Goal: Task Accomplishment & Management: Manage account settings

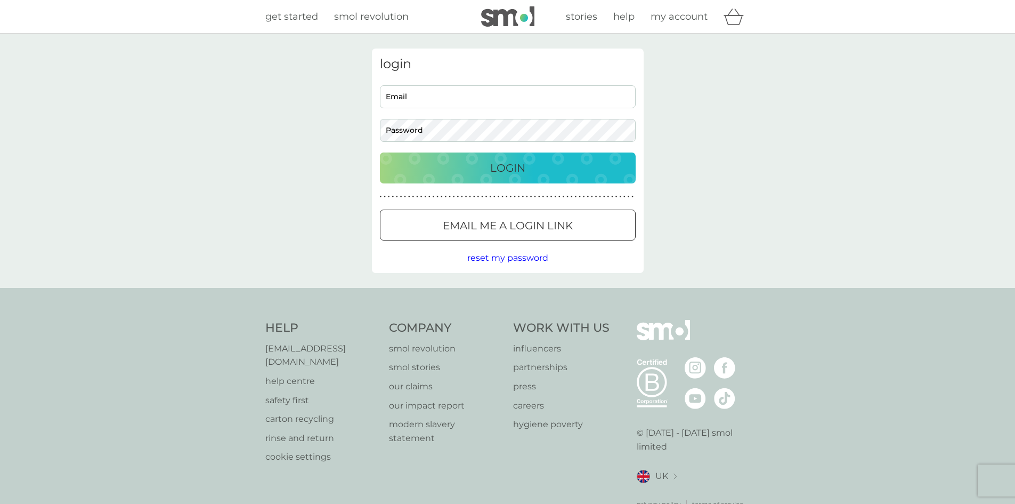
type input "[EMAIL_ADDRESS][DOMAIN_NAME]"
click at [479, 169] on div "Login" at bounding box center [508, 167] width 235 height 17
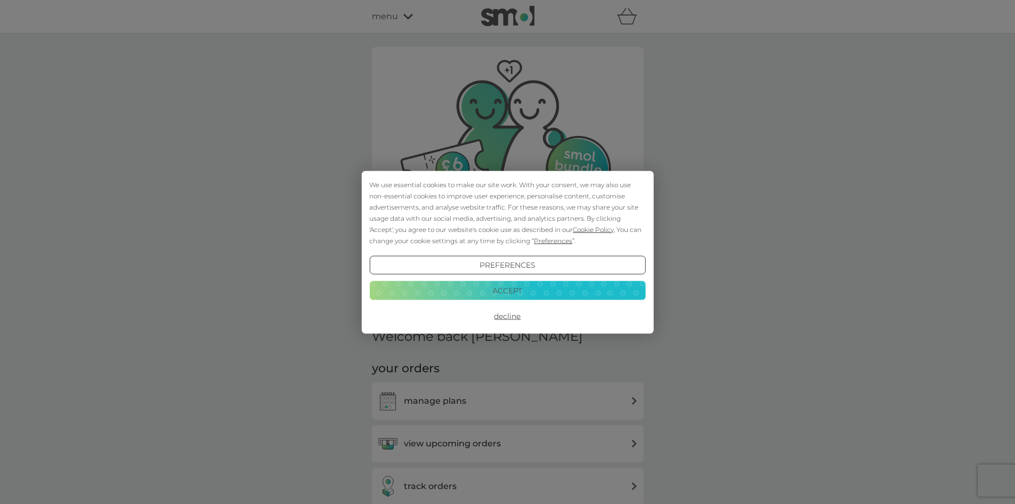
click at [486, 287] on button "Accept" at bounding box center [507, 290] width 276 height 19
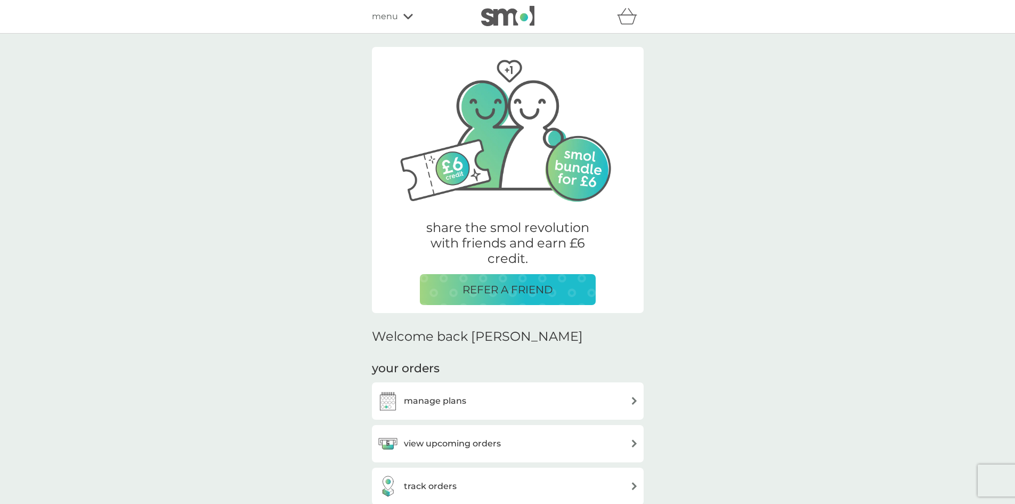
click at [455, 439] on h3 "view upcoming orders" at bounding box center [452, 444] width 97 height 14
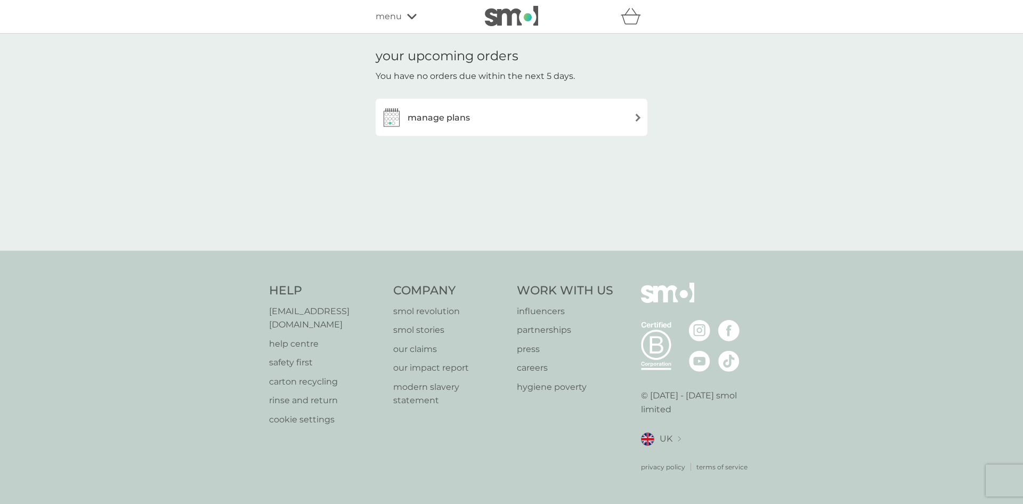
click at [503, 123] on div "manage plans" at bounding box center [511, 117] width 261 height 21
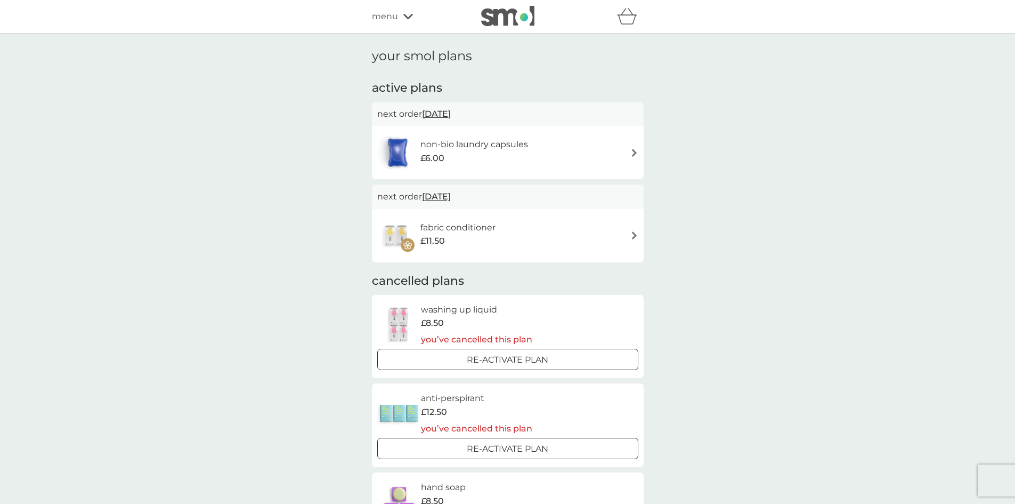
click at [632, 232] on div "fabric conditioner £11.50" at bounding box center [507, 235] width 261 height 37
